Goal: Task Accomplishment & Management: Use online tool/utility

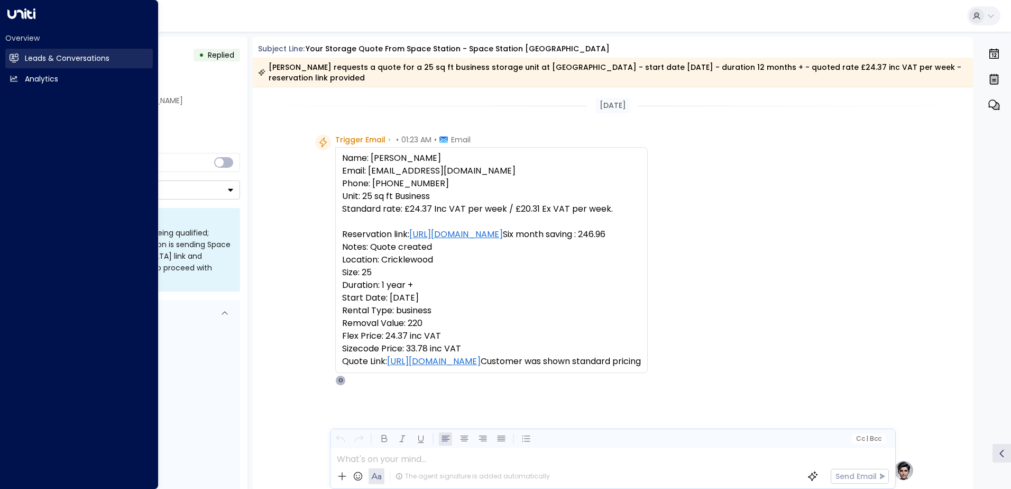
scroll to position [134, 0]
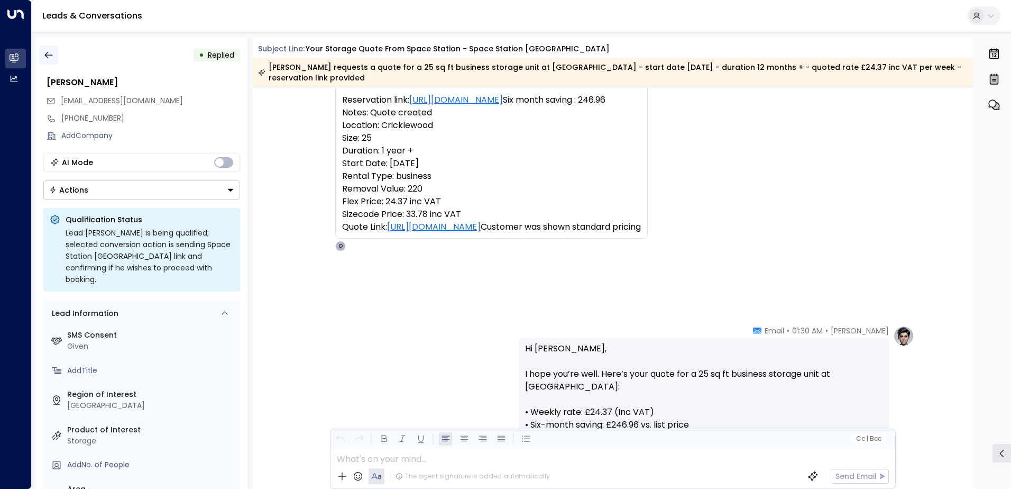
click at [50, 56] on icon "button" at bounding box center [48, 55] width 11 height 11
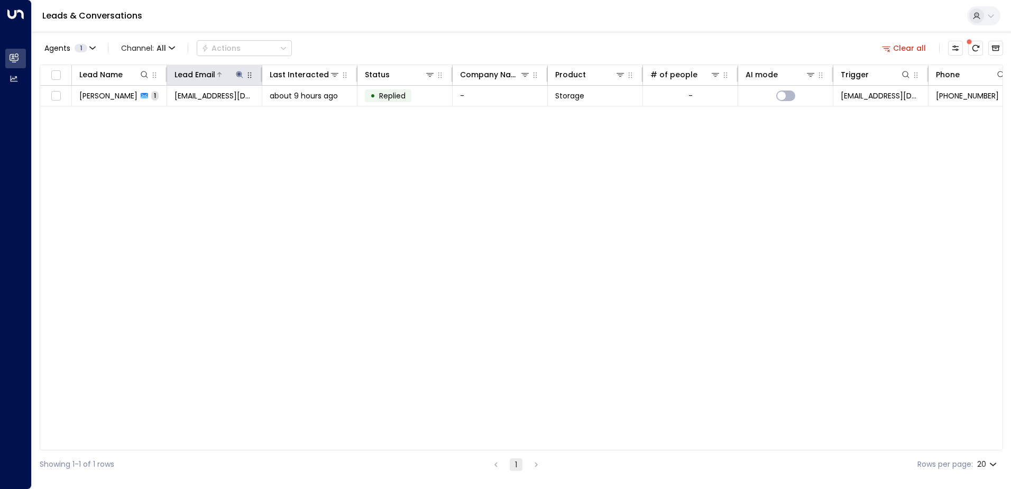
click at [238, 72] on icon at bounding box center [239, 74] width 8 height 8
click at [304, 113] on icon "button" at bounding box center [305, 112] width 7 height 7
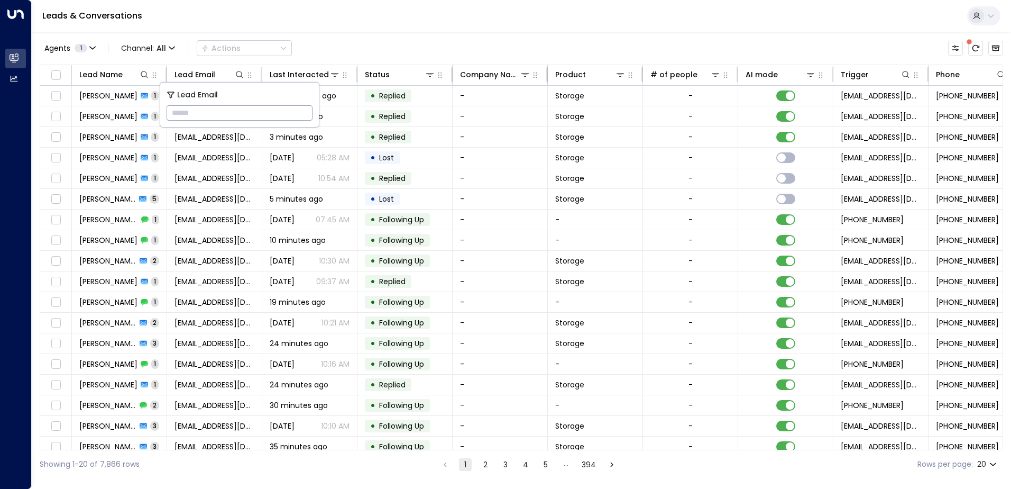
paste input "**********"
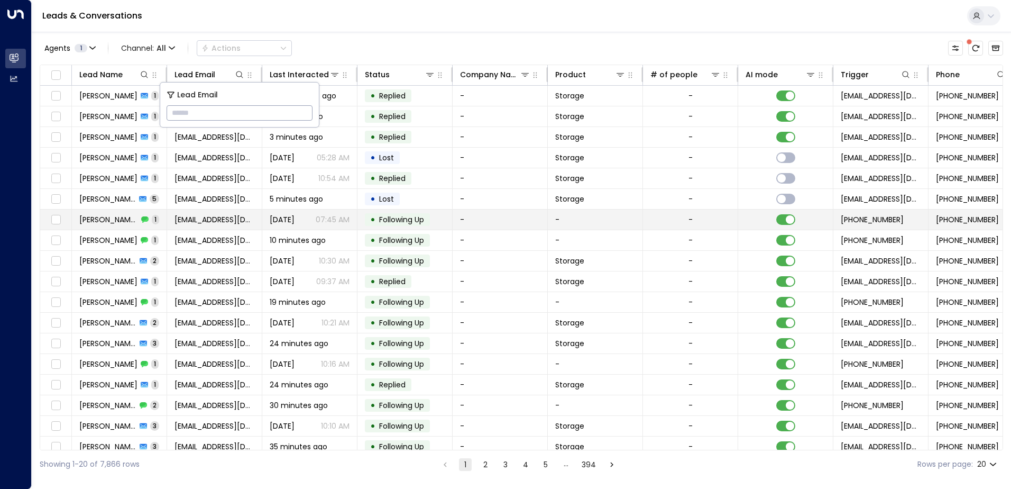
type input "**********"
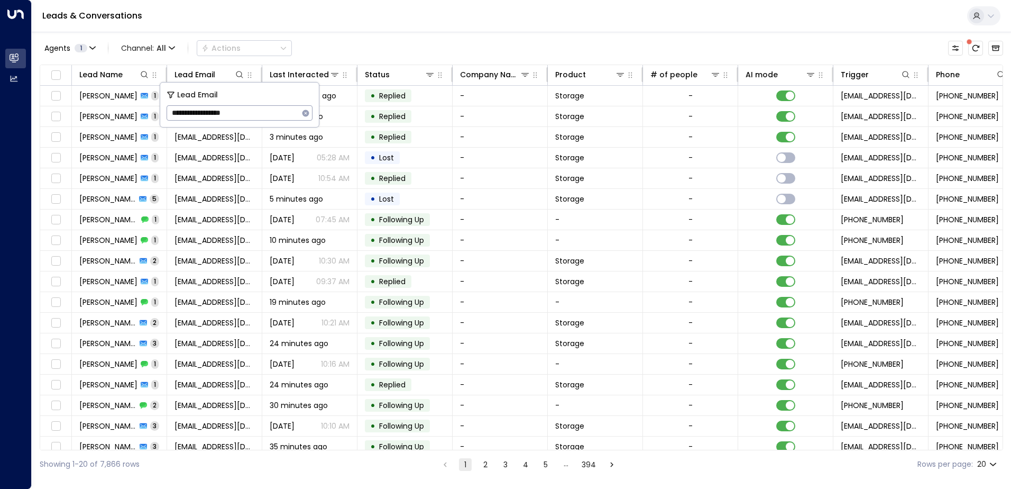
click at [387, 21] on div "Leads & Conversations" at bounding box center [521, 16] width 979 height 32
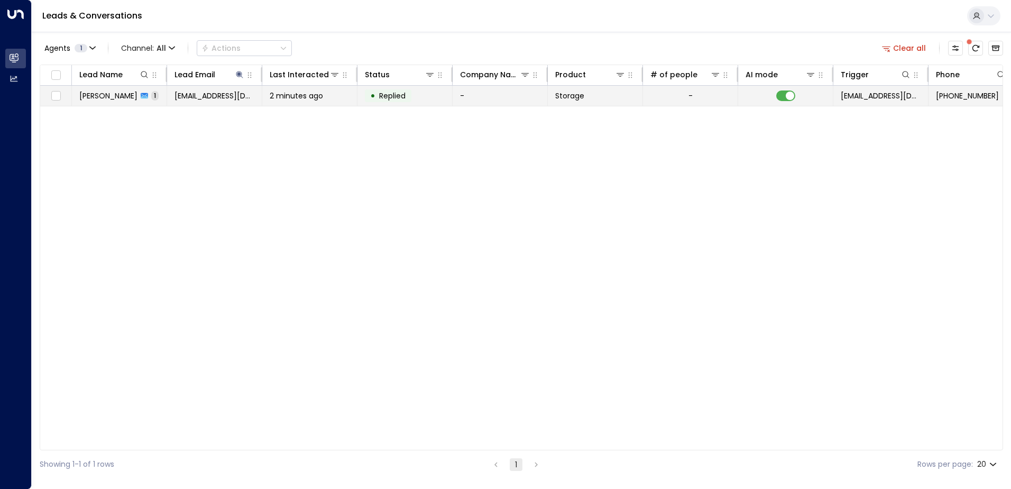
click at [100, 95] on span "[PERSON_NAME]" at bounding box center [108, 95] width 58 height 11
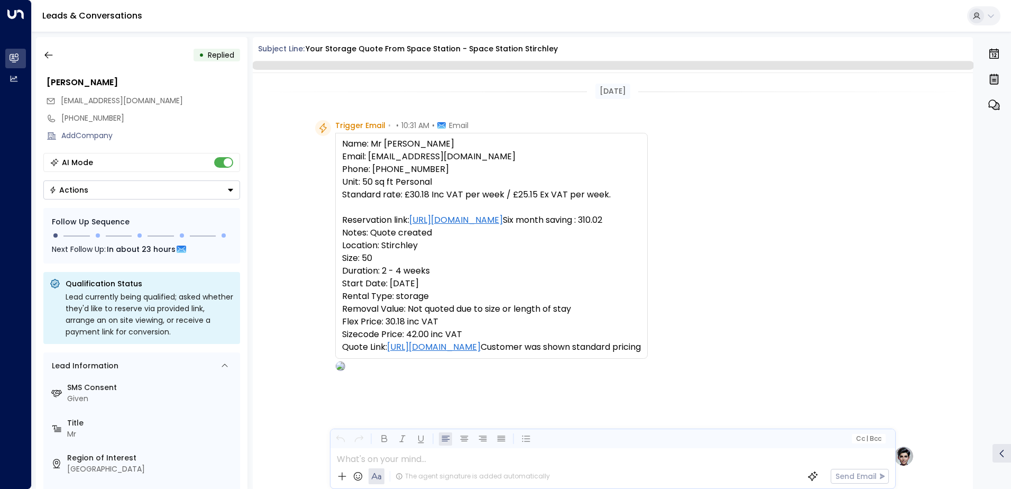
scroll to position [452, 0]
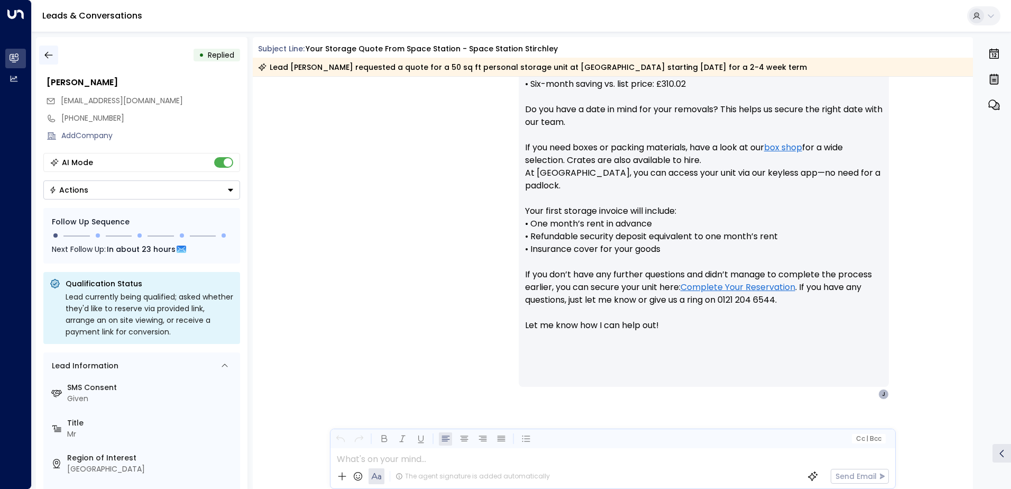
click at [44, 55] on icon "button" at bounding box center [48, 55] width 11 height 11
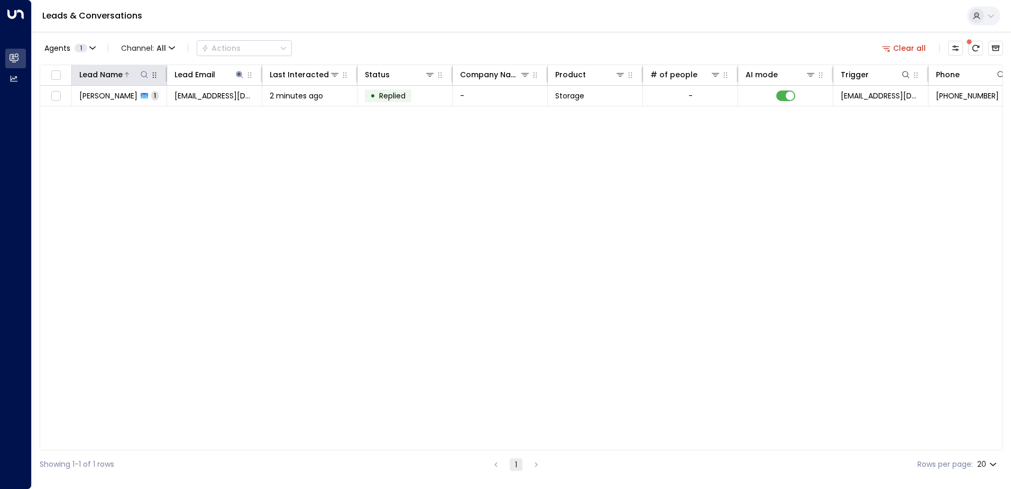
click at [145, 77] on icon at bounding box center [144, 74] width 8 height 8
click at [355, 10] on div "Leads & Conversations" at bounding box center [521, 16] width 979 height 32
click at [240, 75] on icon at bounding box center [239, 74] width 7 height 7
click at [305, 114] on icon "button" at bounding box center [305, 112] width 7 height 7
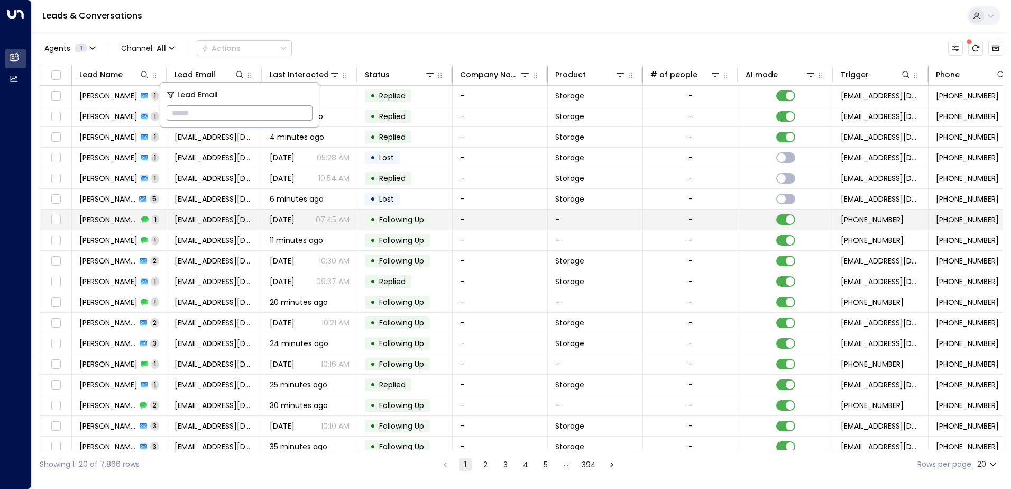
type input "**********"
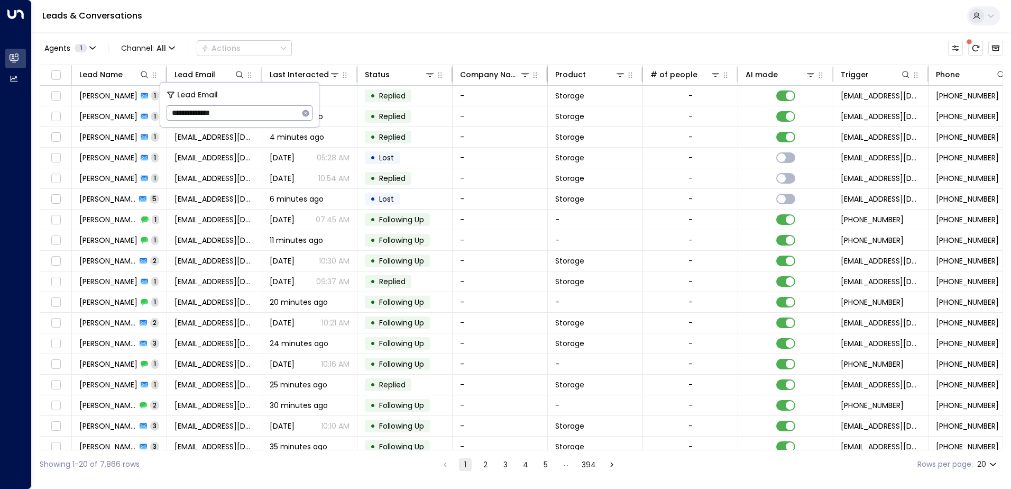
click at [330, 24] on div "Leads & Conversations" at bounding box center [521, 16] width 979 height 32
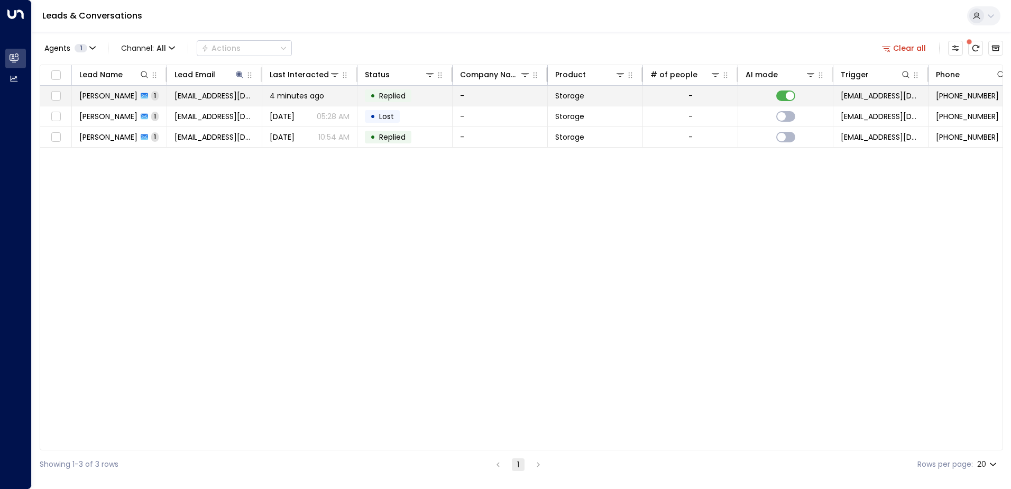
click at [93, 93] on span "[PERSON_NAME]" at bounding box center [108, 95] width 58 height 11
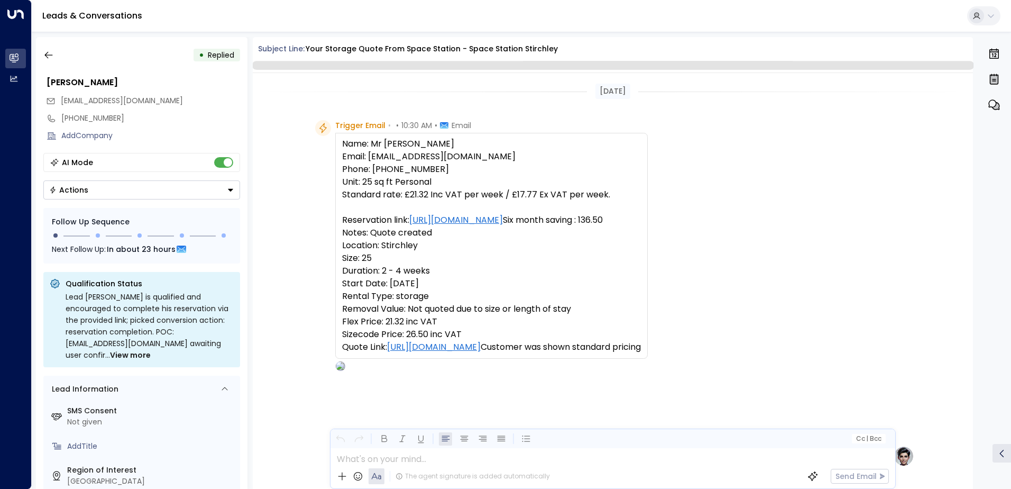
scroll to position [388, 0]
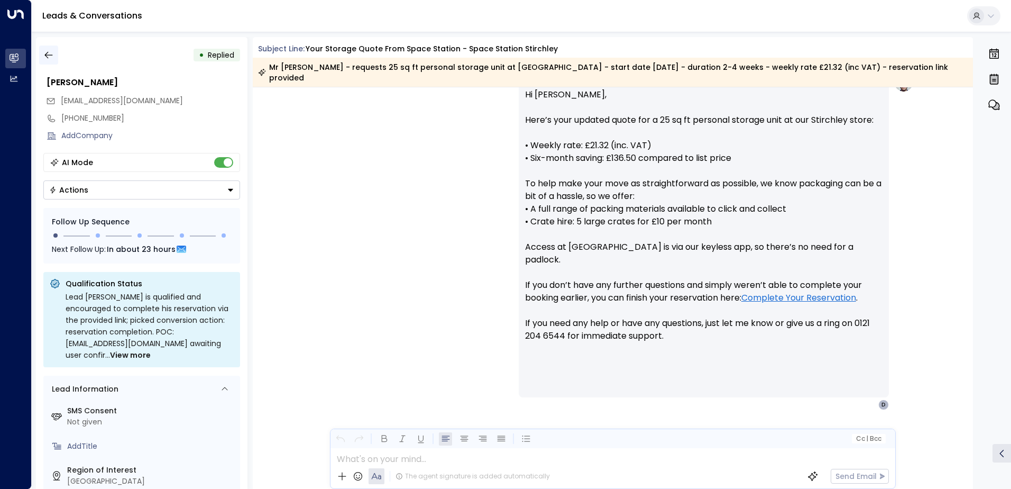
click at [47, 52] on icon "button" at bounding box center [48, 55] width 11 height 11
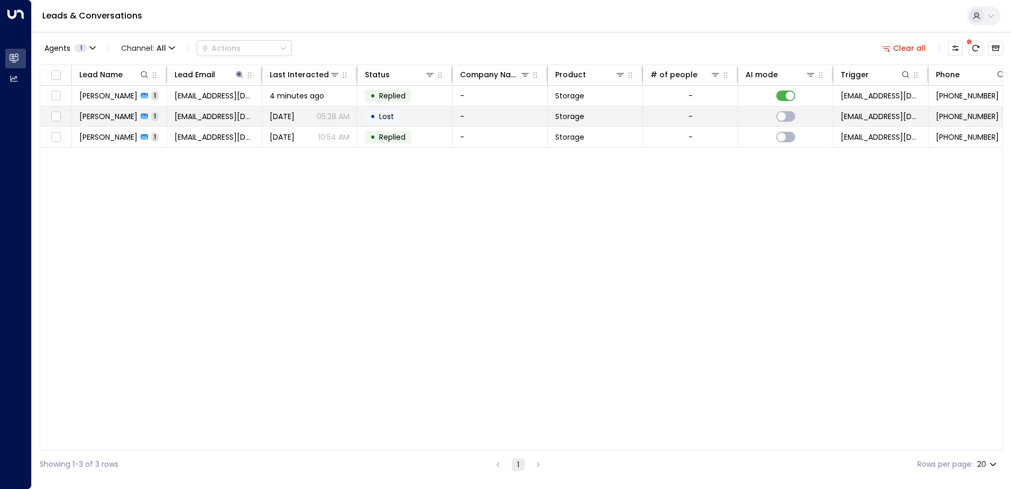
click at [105, 118] on span "[PERSON_NAME]" at bounding box center [108, 116] width 58 height 11
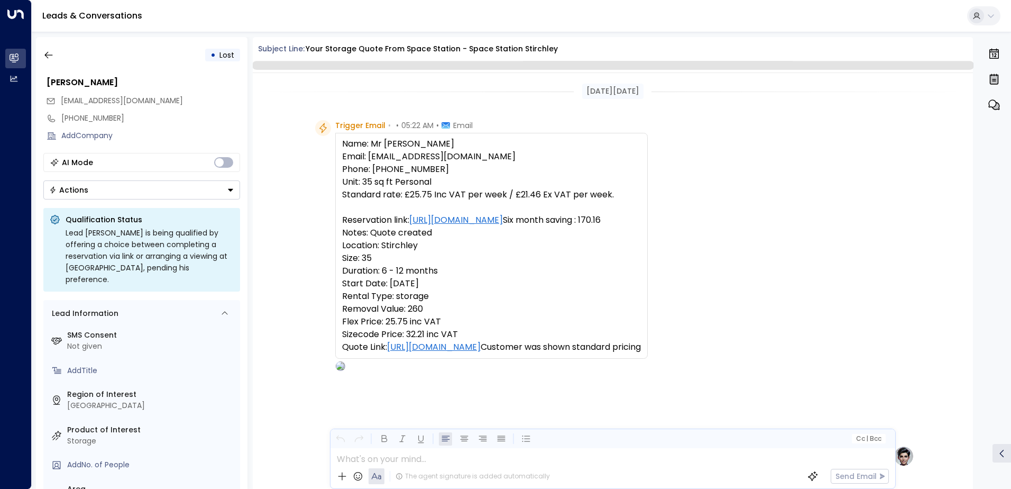
scroll to position [399, 0]
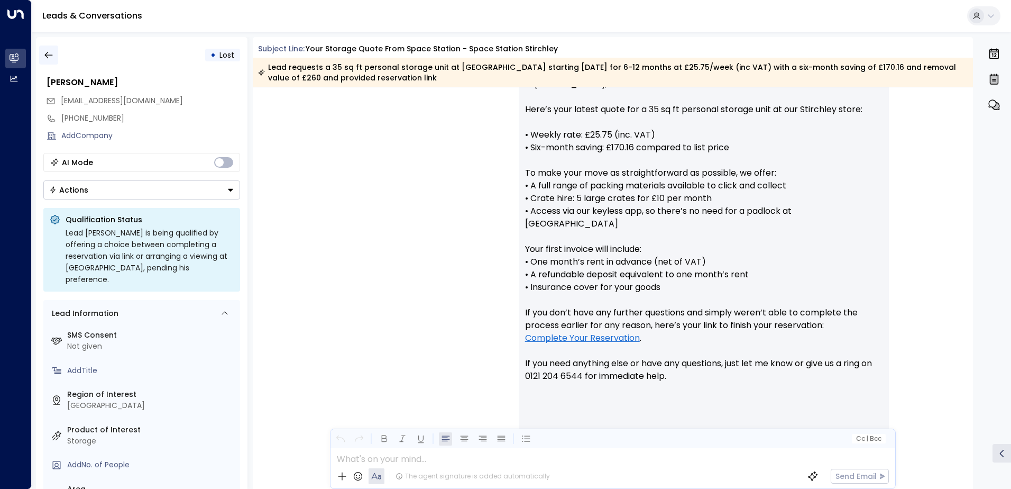
click at [49, 56] on icon "button" at bounding box center [48, 55] width 11 height 11
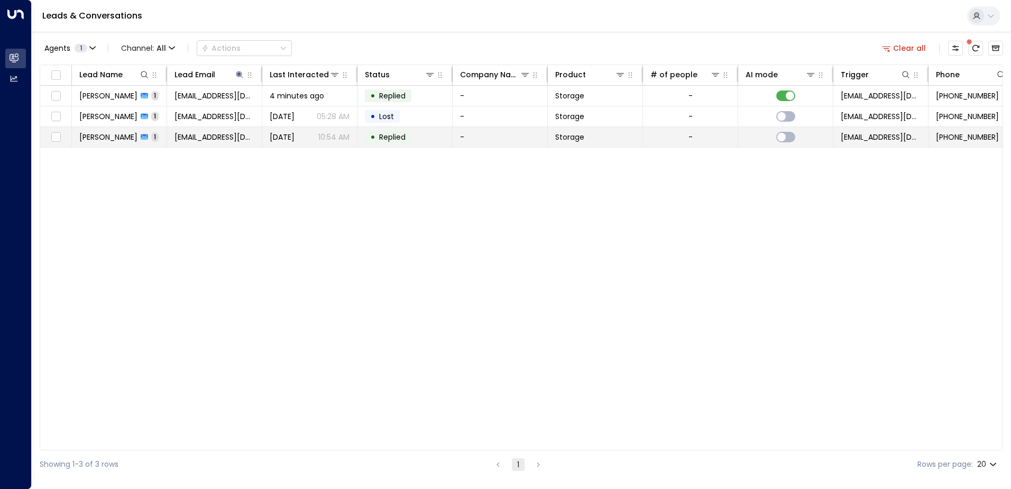
click at [114, 140] on span "[PERSON_NAME]" at bounding box center [108, 137] width 58 height 11
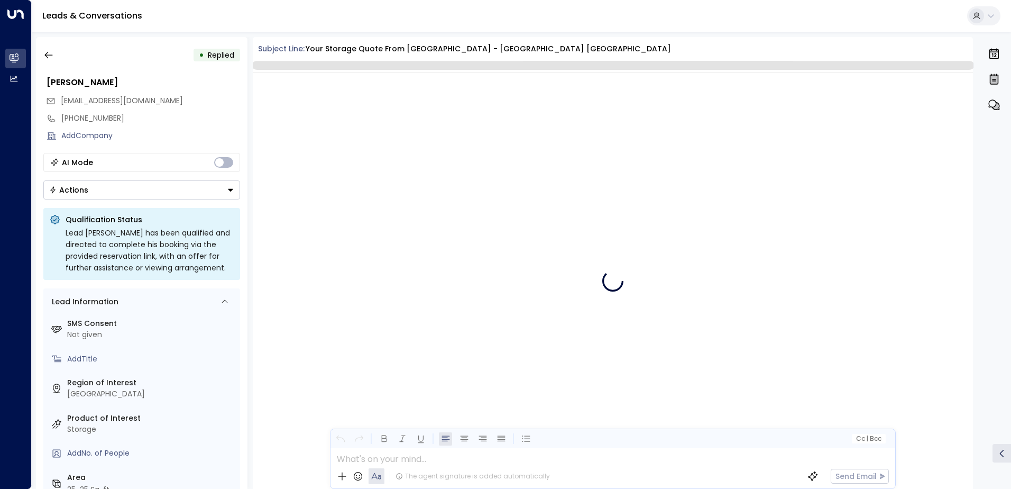
scroll to position [399, 0]
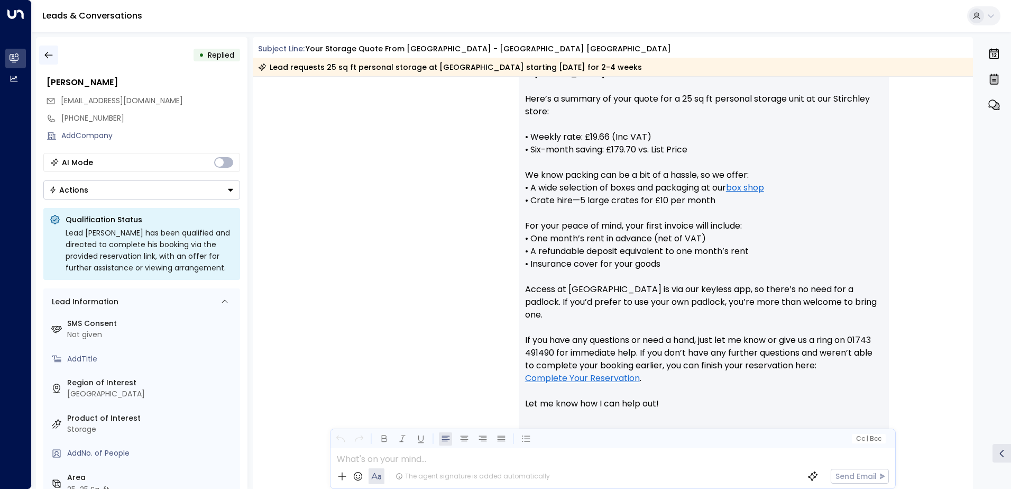
click at [45, 57] on icon "button" at bounding box center [48, 55] width 11 height 11
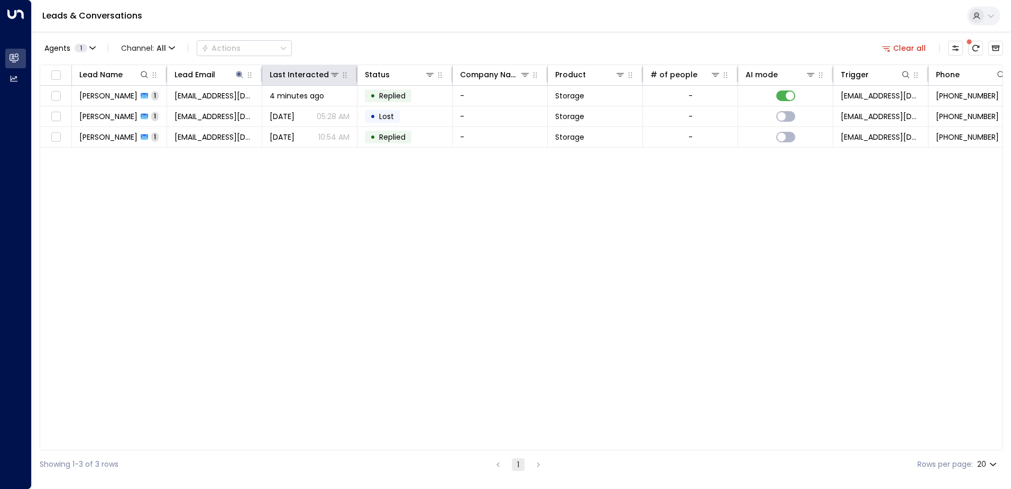
click at [239, 80] on div "Lead Email" at bounding box center [209, 74] width 70 height 13
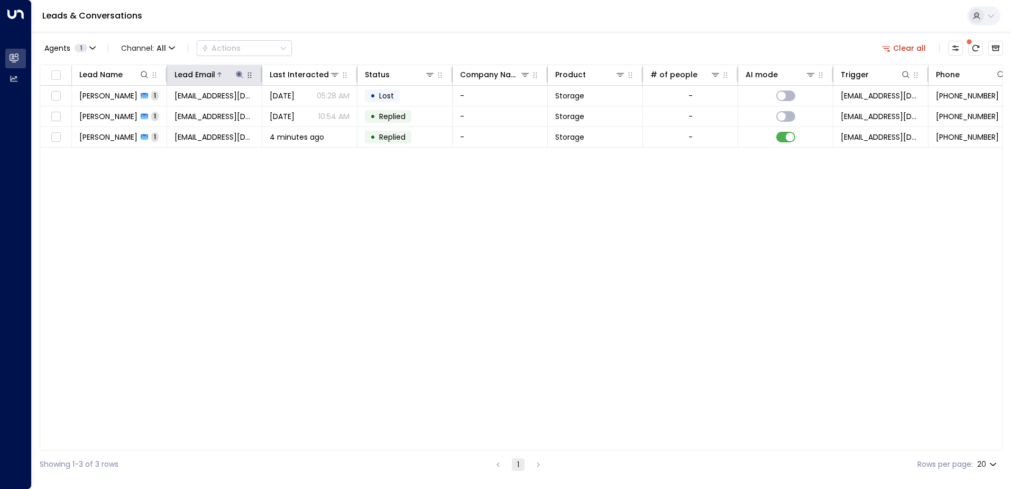
click at [235, 73] on button at bounding box center [239, 74] width 11 height 11
click at [308, 111] on icon "button" at bounding box center [305, 112] width 7 height 7
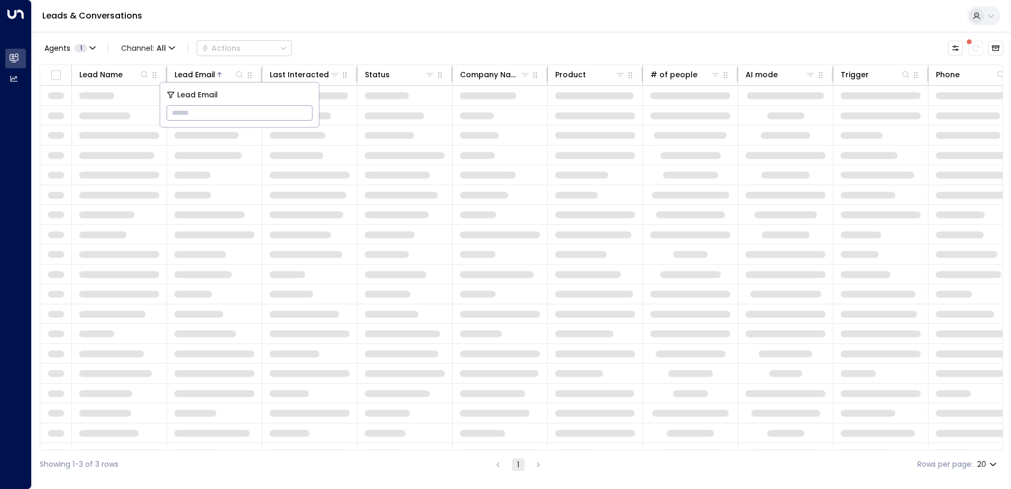
type input "**********"
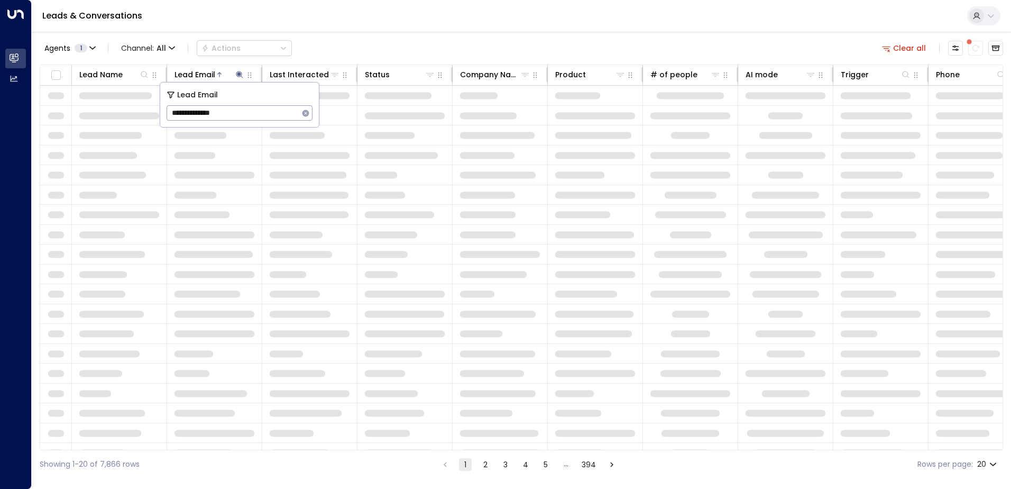
click at [400, 15] on div "Leads & Conversations" at bounding box center [521, 16] width 979 height 32
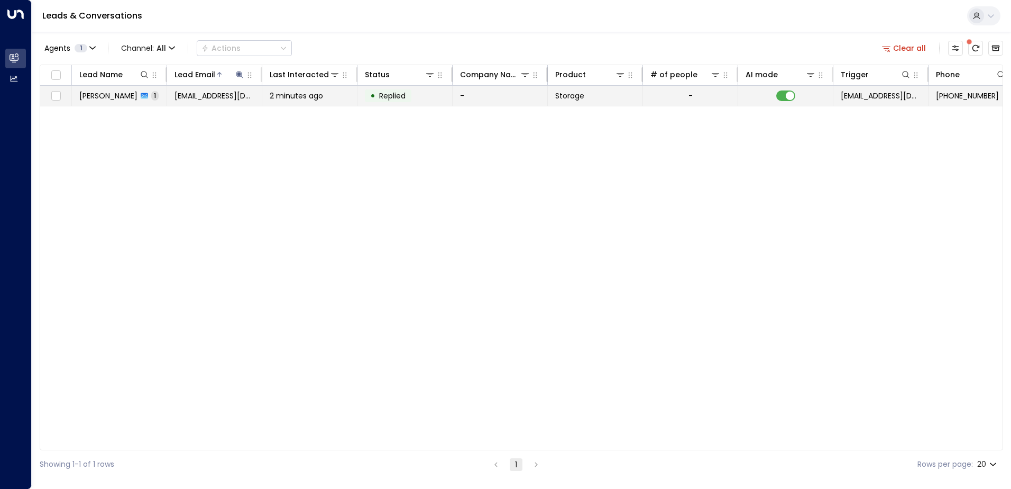
click at [207, 97] on span "[EMAIL_ADDRESS][DOMAIN_NAME]" at bounding box center [214, 95] width 80 height 11
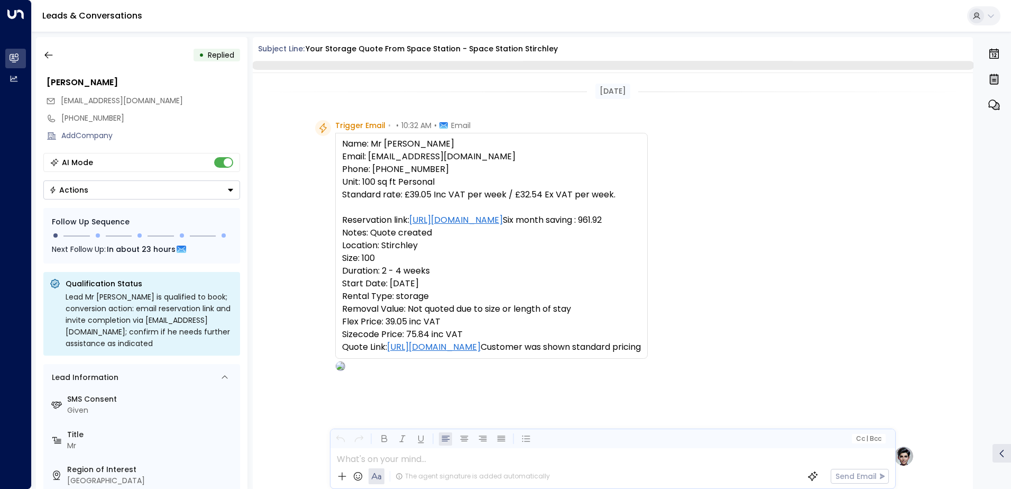
scroll to position [426, 0]
